Goal: Transaction & Acquisition: Purchase product/service

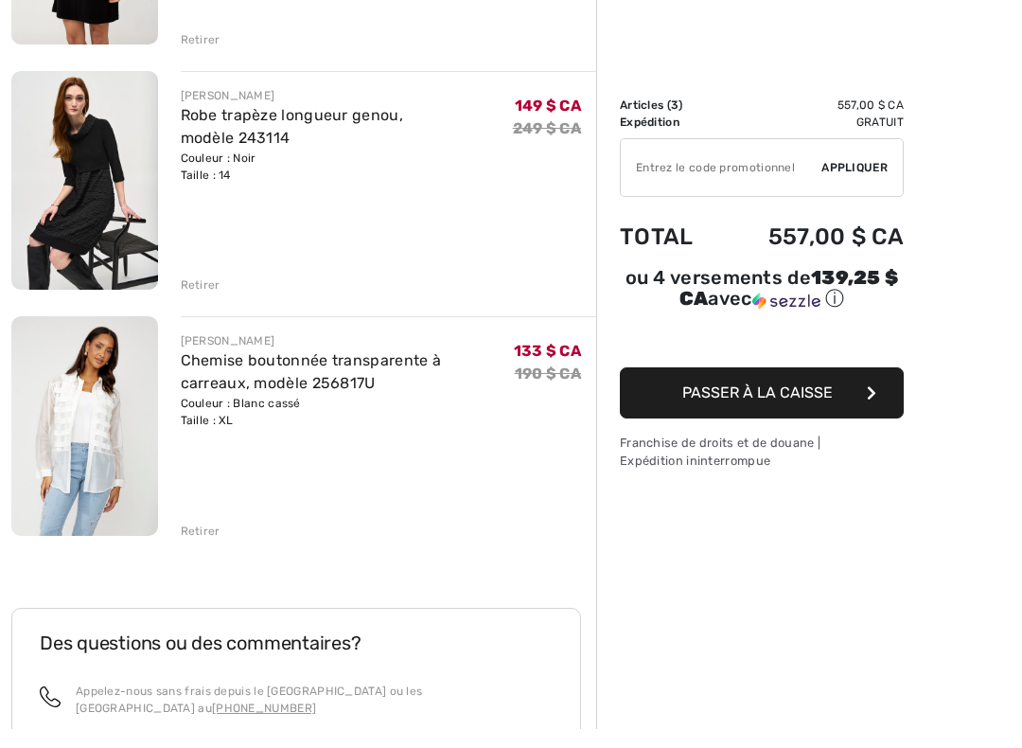
scroll to position [413, 0]
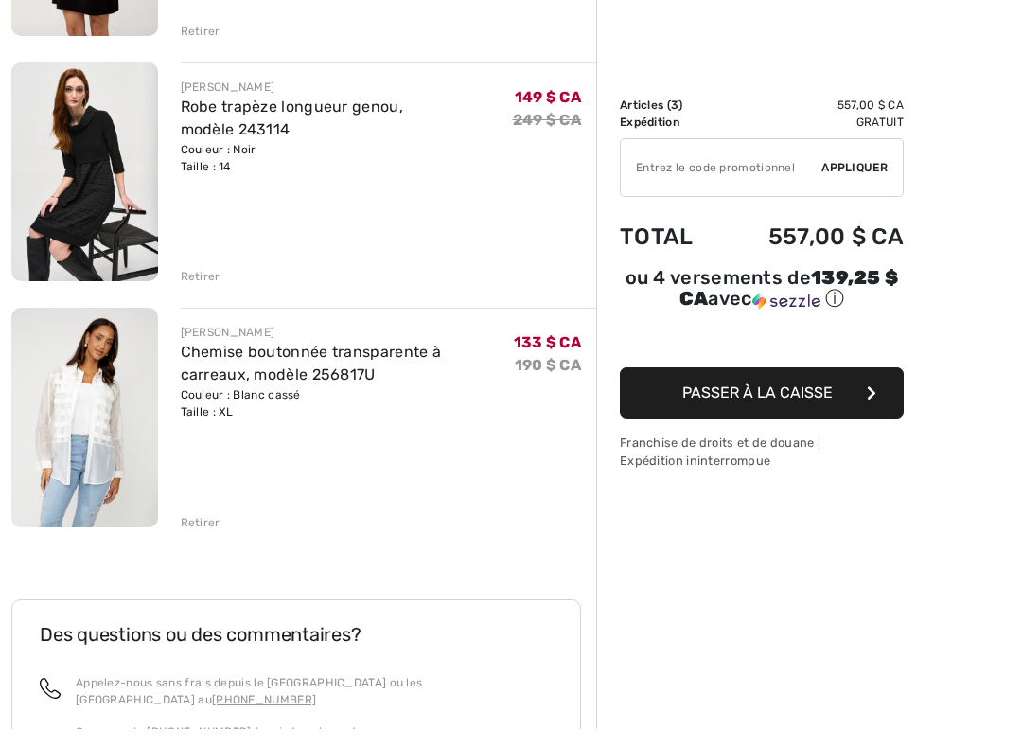
click at [202, 535] on font "Retirer" at bounding box center [201, 541] width 40 height 13
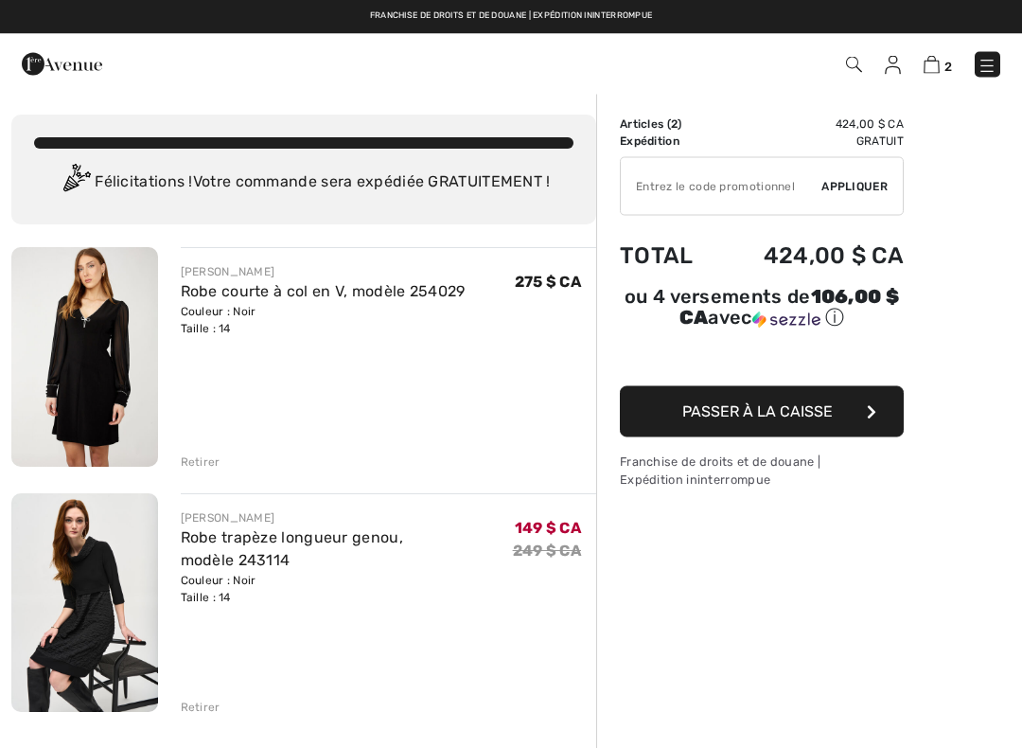
scroll to position [0, 0]
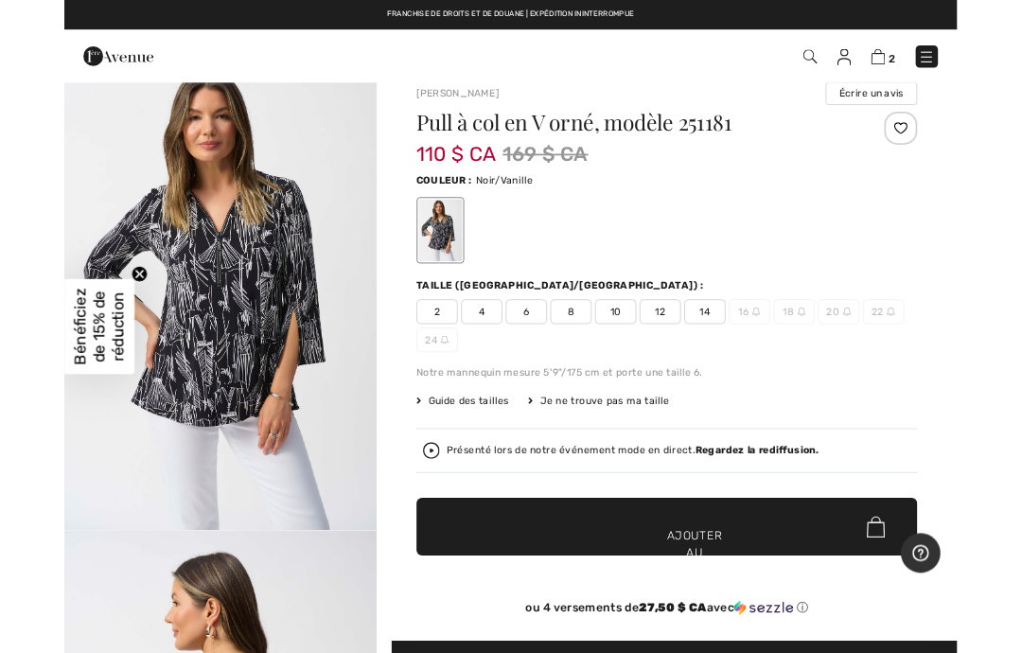
scroll to position [9, 0]
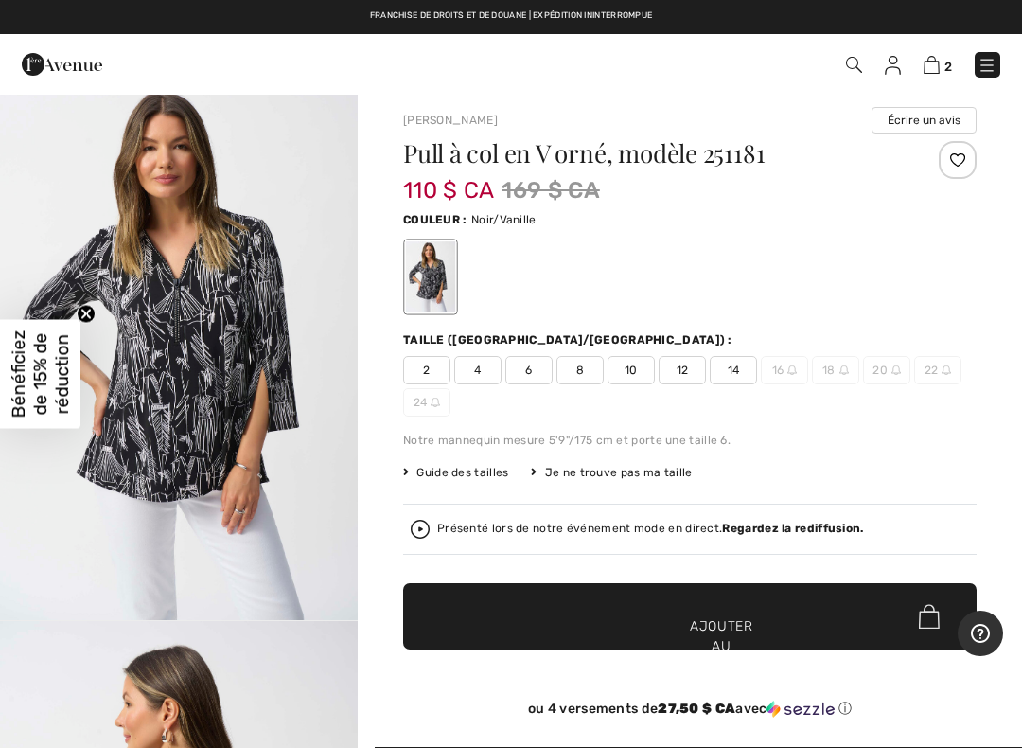
click at [599, 612] on span "✔ Ajouté au panier Ajouter au panier" at bounding box center [690, 616] width 574 height 66
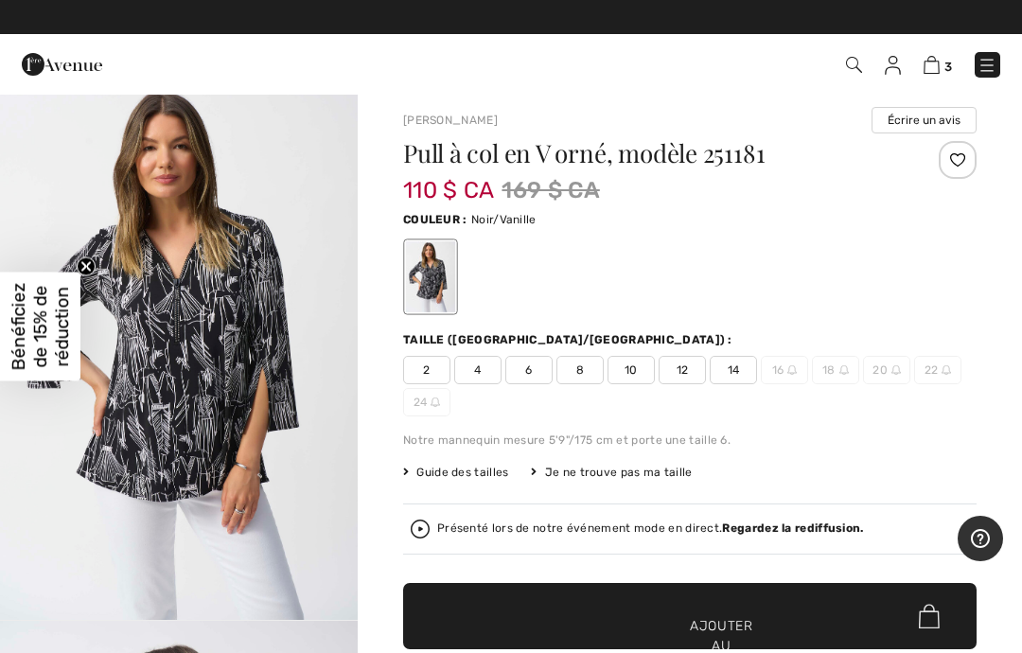
scroll to position [0, 0]
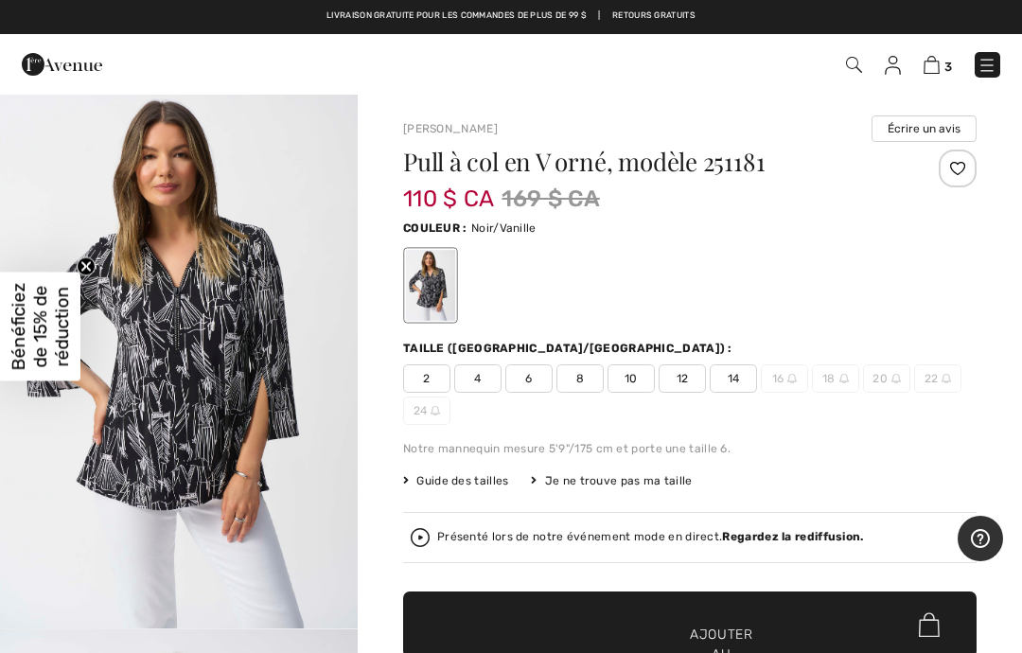
click at [939, 72] on img at bounding box center [932, 65] width 16 height 18
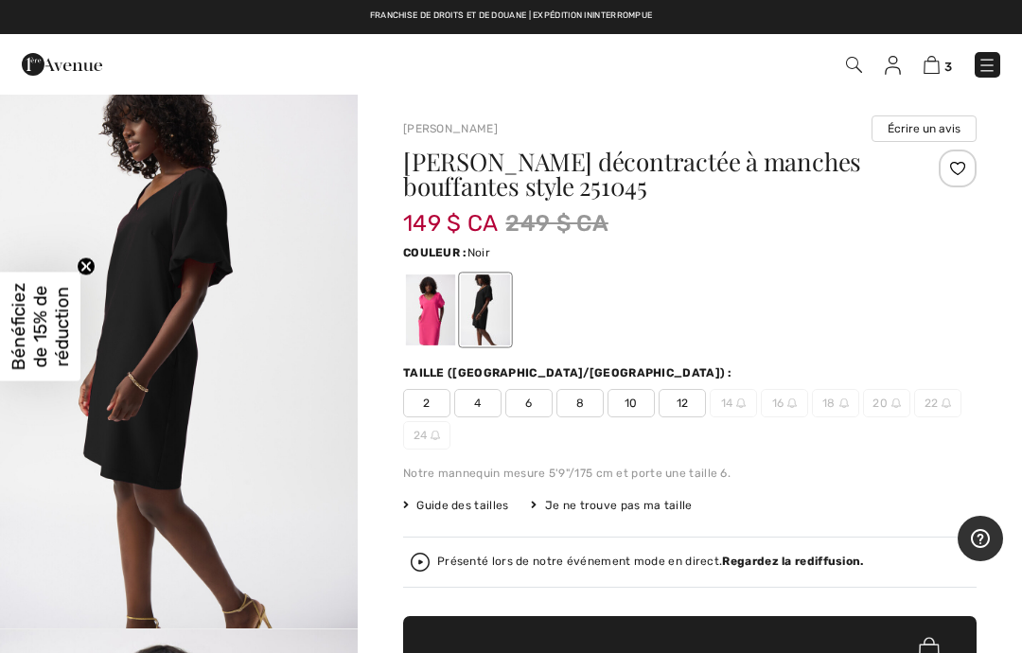
click at [431, 322] on div at bounding box center [430, 309] width 49 height 71
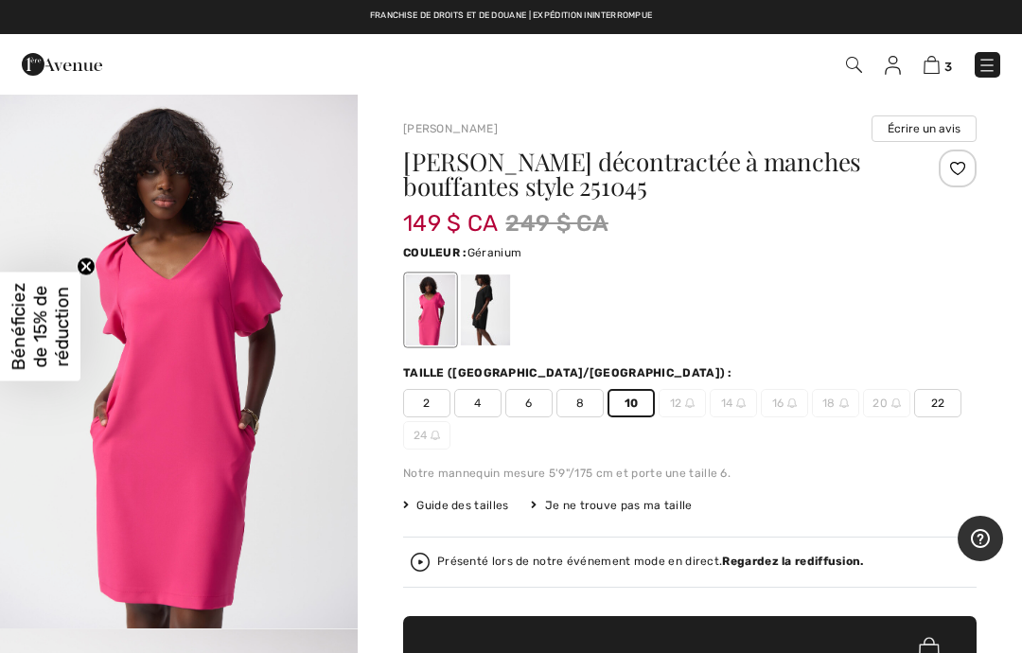
click at [489, 319] on div at bounding box center [485, 309] width 49 height 71
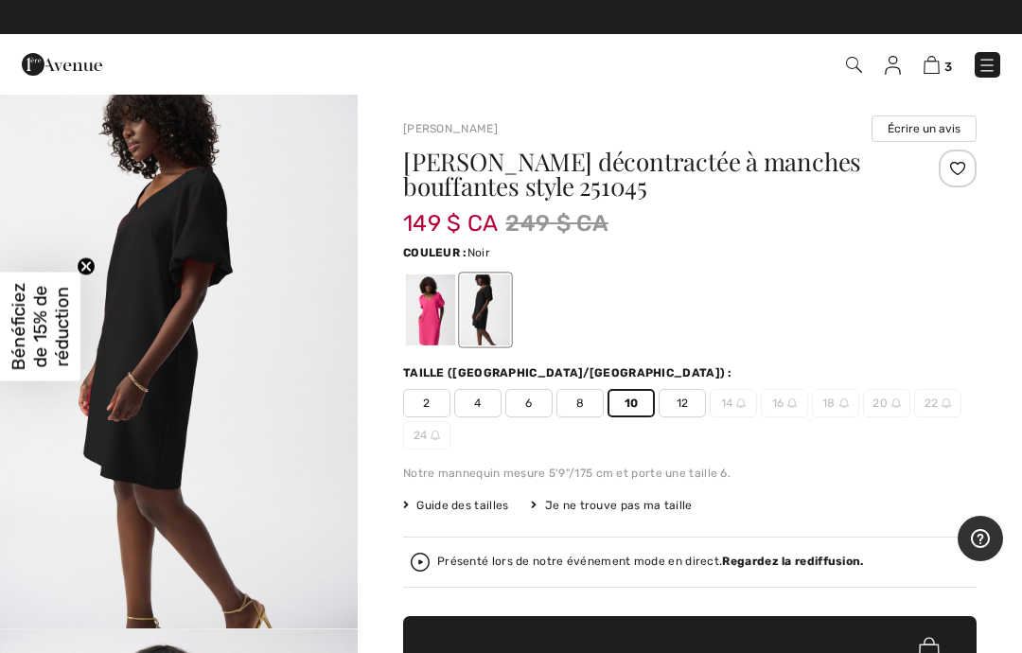
click at [687, 402] on font "12" at bounding box center [683, 403] width 12 height 13
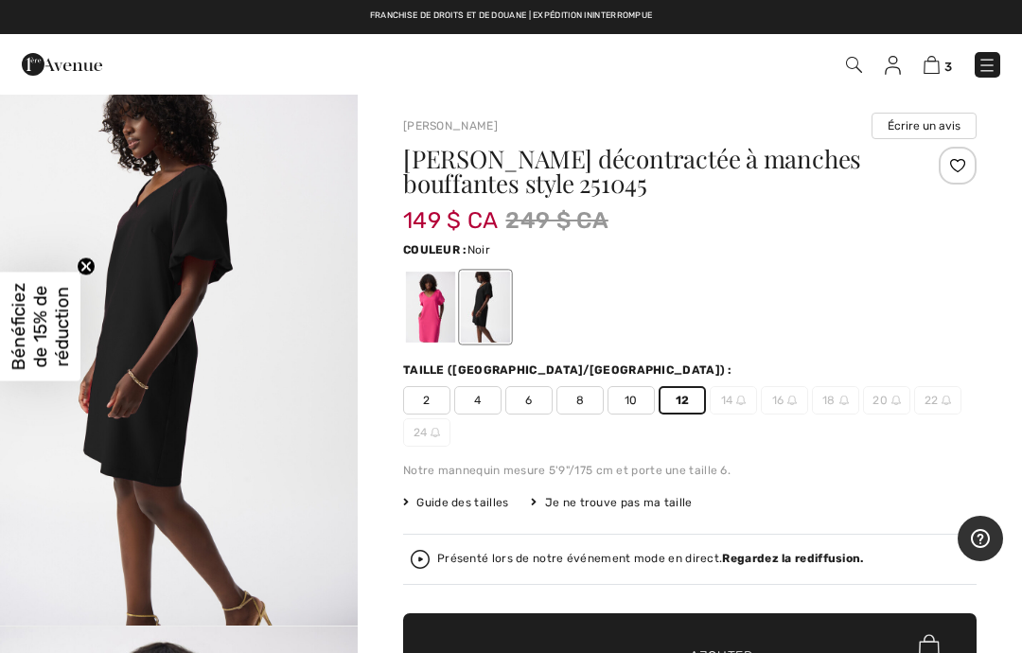
scroll to position [30, 0]
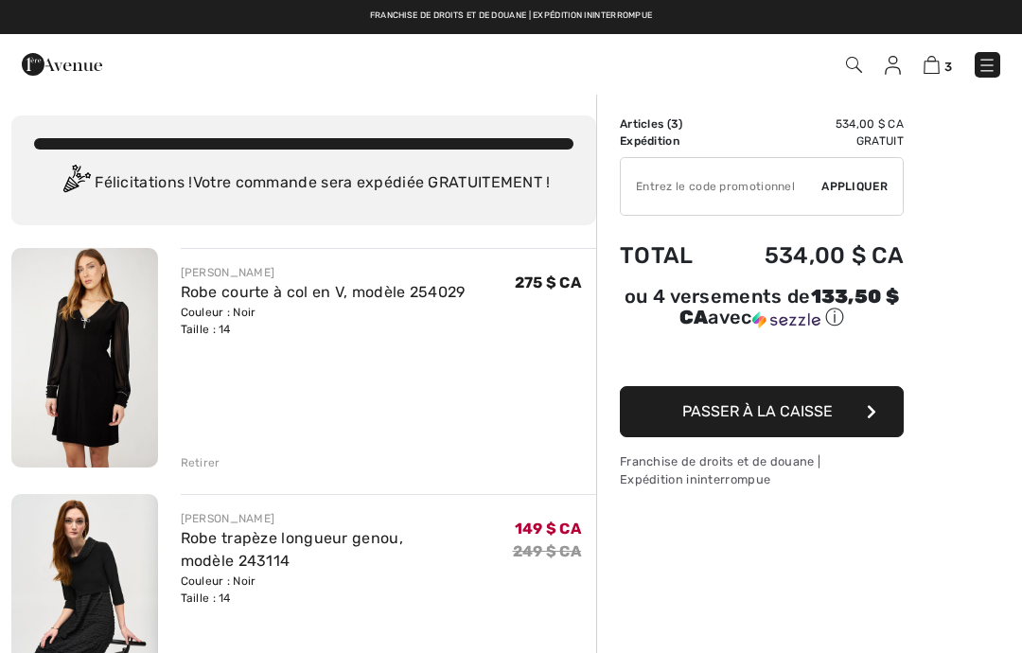
click at [109, 323] on img at bounding box center [84, 358] width 147 height 220
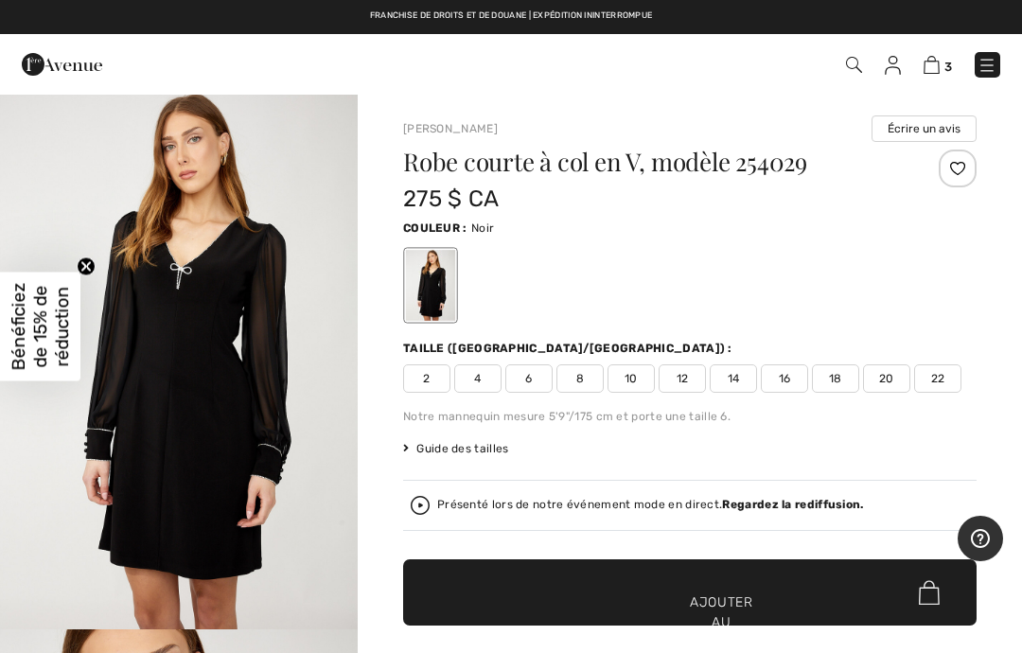
click at [927, 66] on img at bounding box center [932, 65] width 16 height 18
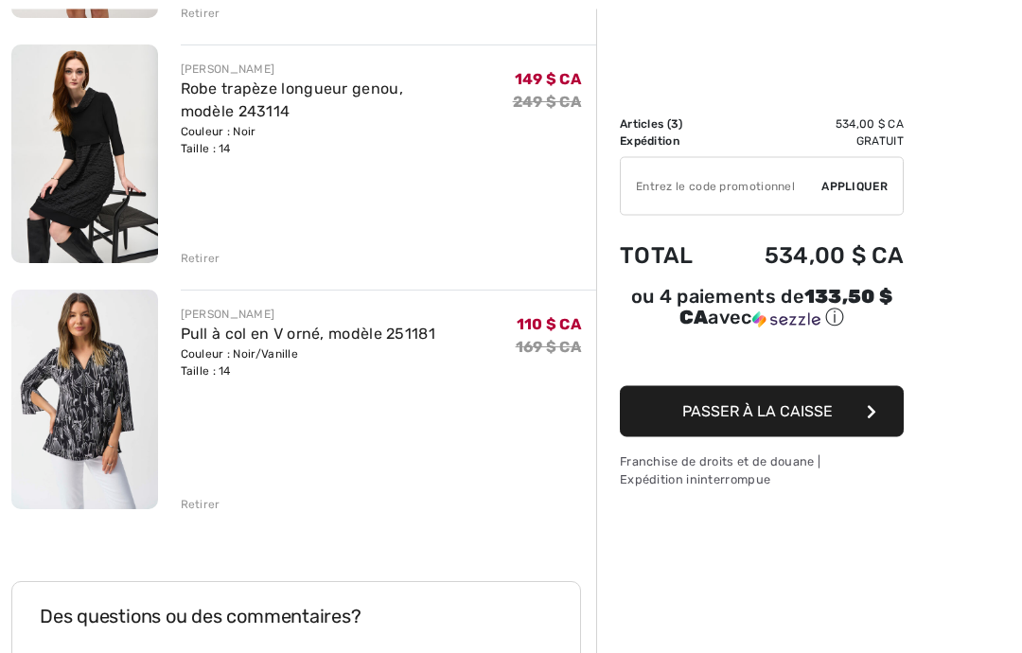
scroll to position [450, 0]
click at [82, 422] on img at bounding box center [84, 399] width 147 height 219
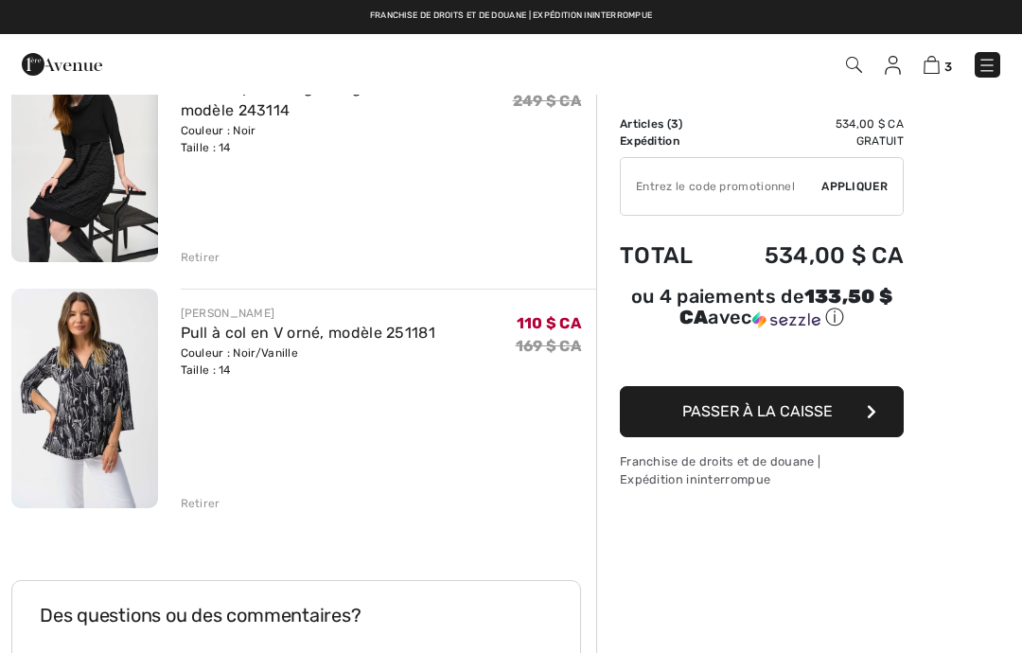
click at [212, 509] on font "Retirer" at bounding box center [201, 503] width 40 height 13
